Goal: Task Accomplishment & Management: Complete application form

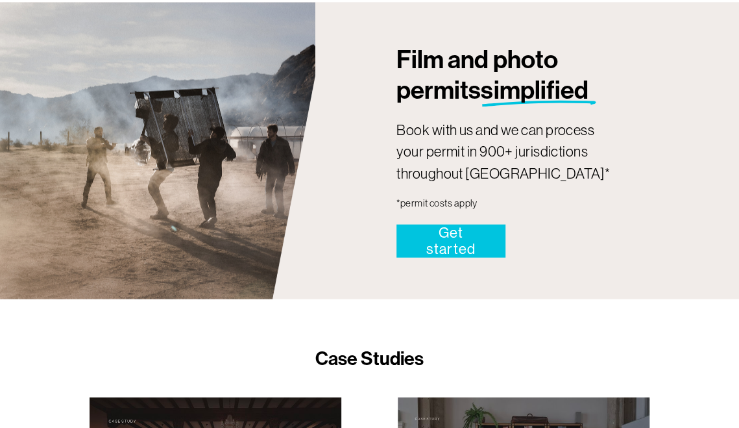
scroll to position [1192, 0]
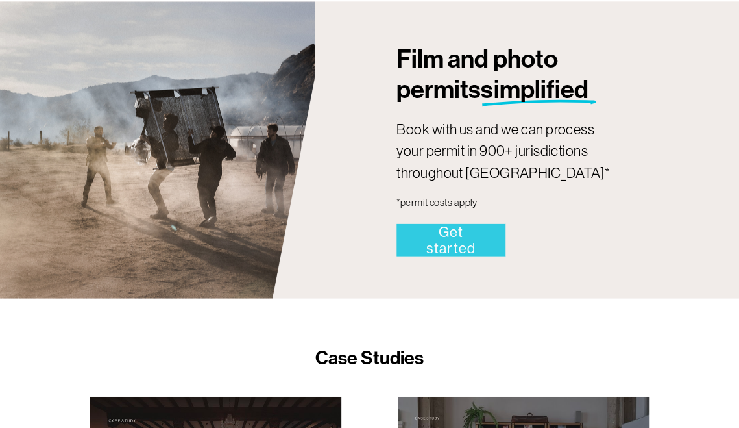
click at [452, 249] on link "Get started" at bounding box center [450, 240] width 108 height 32
